Goal: Complete application form

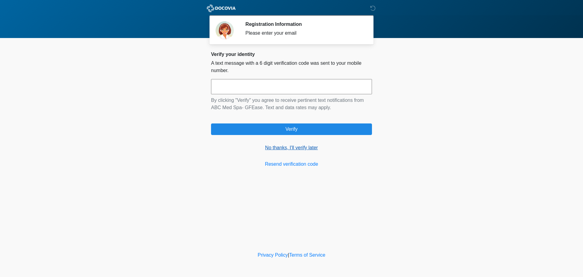
click at [293, 145] on link "No thanks, I'll verify later" at bounding box center [291, 147] width 161 height 7
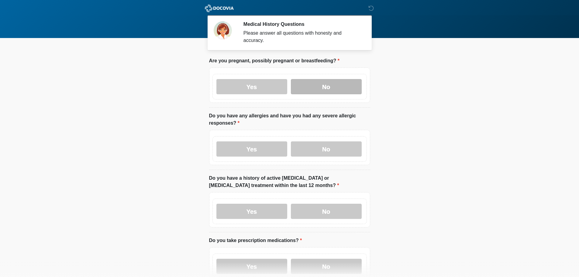
click at [325, 79] on label "No" at bounding box center [326, 86] width 71 height 15
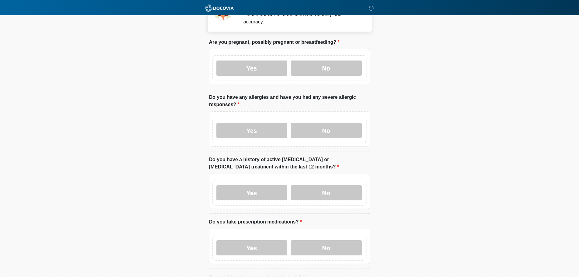
scroll to position [61, 0]
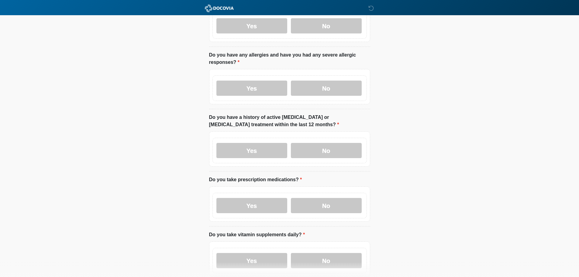
click at [276, 85] on label "Yes" at bounding box center [251, 88] width 71 height 15
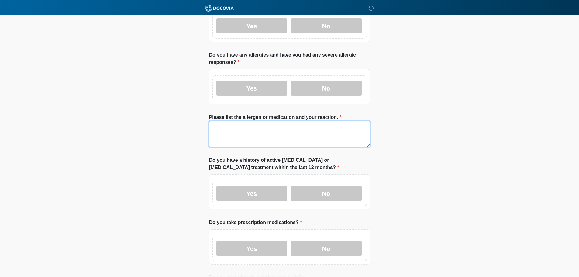
click at [284, 121] on textarea "Please list the allergen or medication and your reaction." at bounding box center [289, 134] width 161 height 26
type textarea "**********"
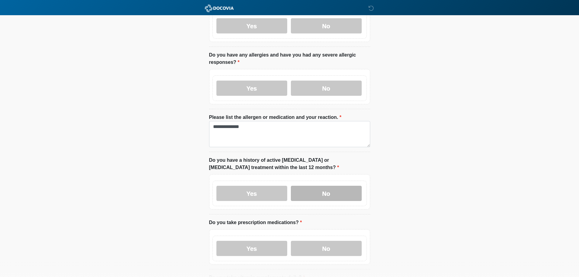
click at [321, 186] on label "No" at bounding box center [326, 193] width 71 height 15
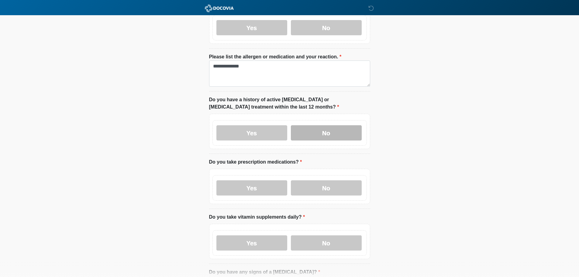
scroll to position [122, 0]
click at [341, 183] on label "No" at bounding box center [326, 187] width 71 height 15
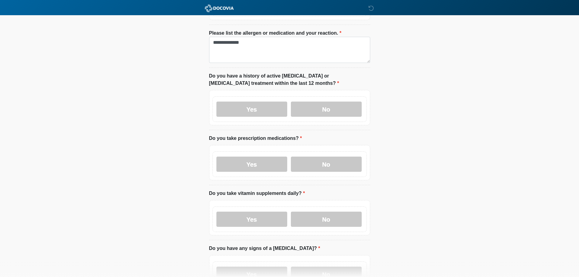
scroll to position [152, 0]
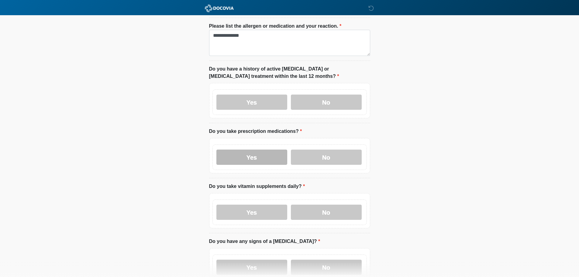
click at [267, 152] on label "Yes" at bounding box center [251, 156] width 71 height 15
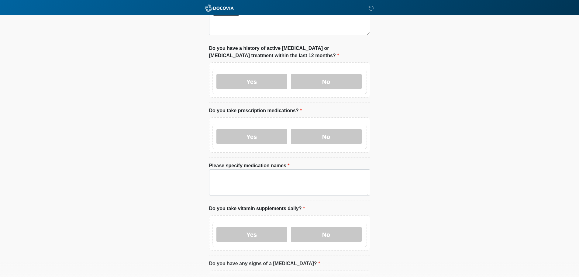
scroll to position [182, 0]
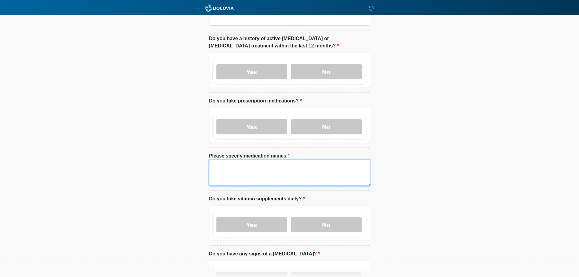
click at [272, 160] on textarea "Please specify medication names" at bounding box center [289, 173] width 161 height 26
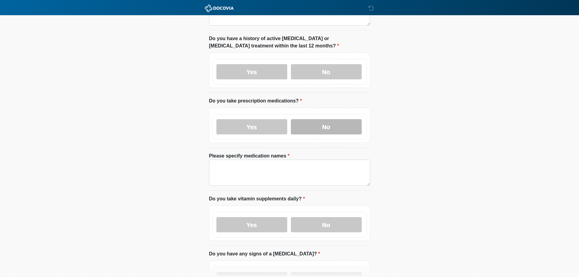
click at [323, 119] on label "No" at bounding box center [326, 126] width 71 height 15
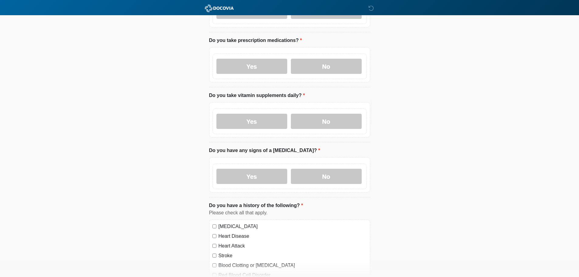
scroll to position [243, 0]
click at [322, 114] on label "No" at bounding box center [326, 120] width 71 height 15
click at [332, 174] on label "No" at bounding box center [326, 175] width 71 height 15
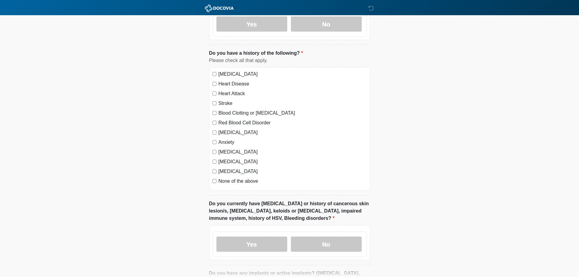
scroll to position [486, 0]
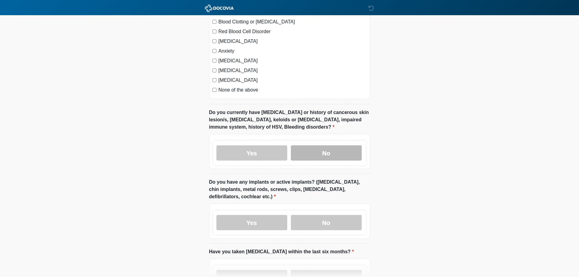
click at [347, 146] on label "No" at bounding box center [326, 152] width 71 height 15
click at [340, 215] on label "No" at bounding box center [326, 222] width 71 height 15
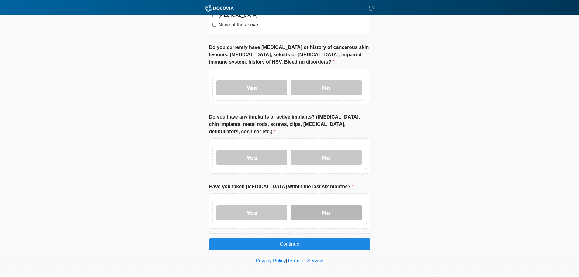
click at [338, 208] on label "No" at bounding box center [326, 212] width 71 height 15
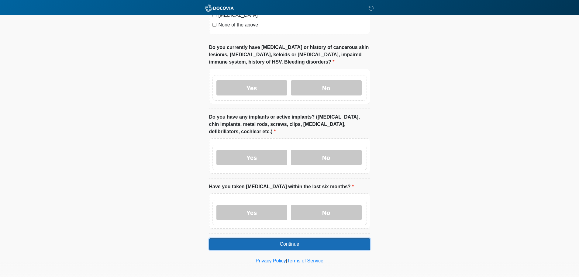
click at [328, 238] on button "Continue" at bounding box center [289, 244] width 161 height 12
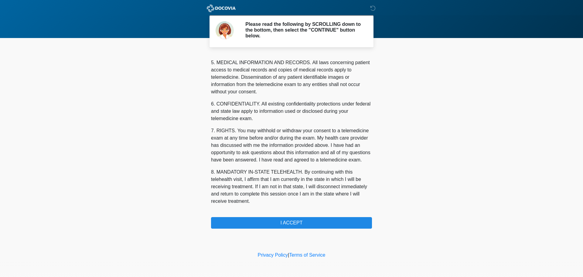
scroll to position [204, 0]
click at [307, 223] on button "I ACCEPT" at bounding box center [291, 223] width 161 height 12
